Goal: Transaction & Acquisition: Purchase product/service

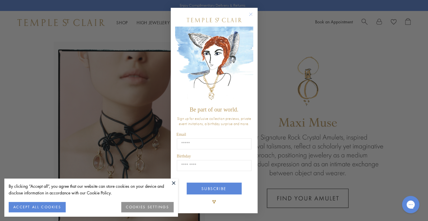
click at [251, 13] on circle "Close dialog" at bounding box center [250, 14] width 7 height 7
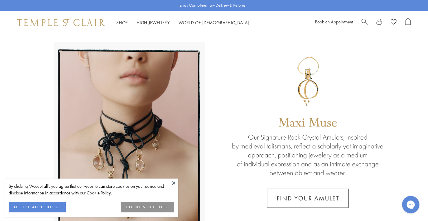
drag, startPoint x: 44, startPoint y: 209, endPoint x: 46, endPoint y: 206, distance: 3.7
click at [46, 207] on button "ACCEPT ALL COOKIES" at bounding box center [37, 207] width 57 height 10
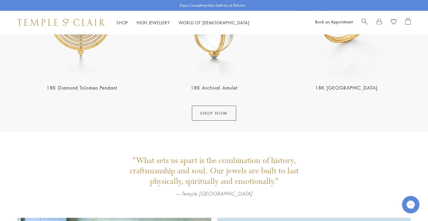
scroll to position [694, 0]
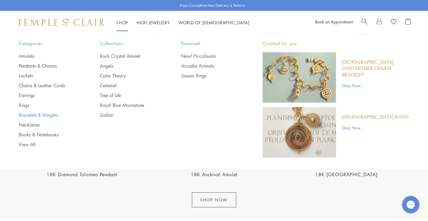
click at [27, 114] on link "Bracelets & Bangles" at bounding box center [48, 115] width 58 height 6
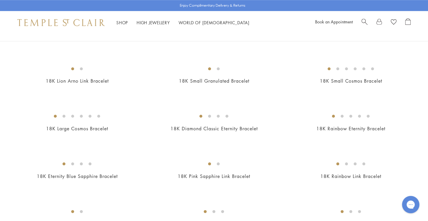
scroll to position [318, 0]
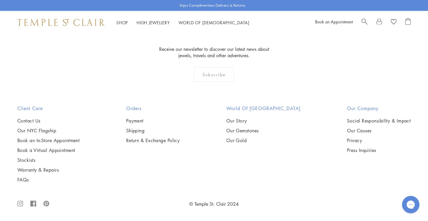
scroll to position [1534, 0]
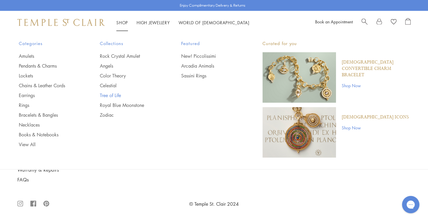
click at [117, 95] on link "Tree of Life" at bounding box center [129, 95] width 58 height 6
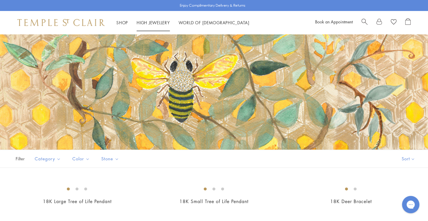
click at [144, 23] on link "High Jewellery High Jewellery" at bounding box center [153, 23] width 33 height 6
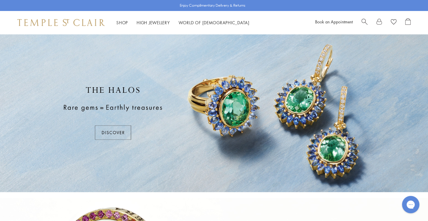
click at [365, 21] on span "Search" at bounding box center [364, 21] width 6 height 6
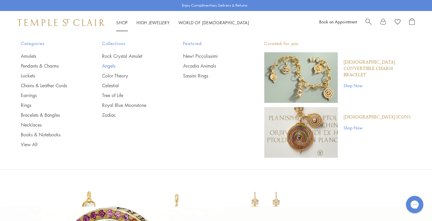
type input "**********"
click at [105, 65] on link "Angels" at bounding box center [131, 66] width 58 height 6
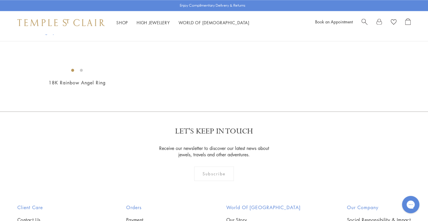
scroll to position [434, 0]
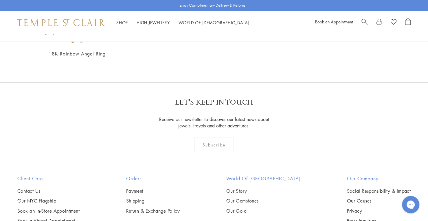
click at [0, 0] on img at bounding box center [0, 0] width 0 height 0
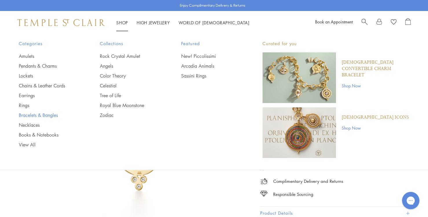
click at [28, 115] on link "Bracelets & Bangles" at bounding box center [48, 115] width 58 height 6
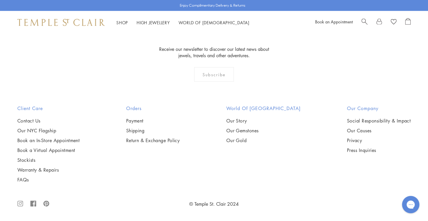
scroll to position [897, 0]
